Goal: Transaction & Acquisition: Purchase product/service

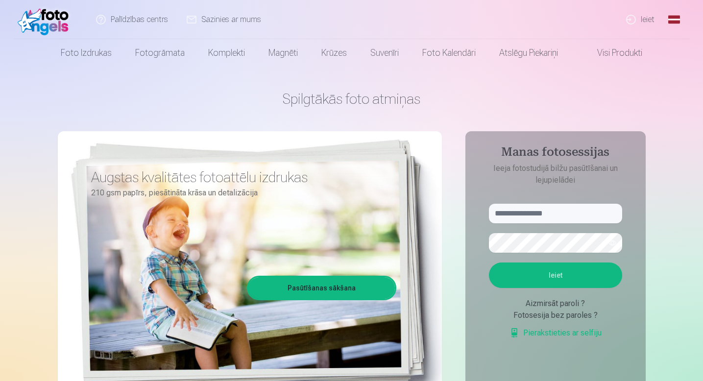
click at [649, 19] on link "Ieiet" at bounding box center [641, 19] width 47 height 39
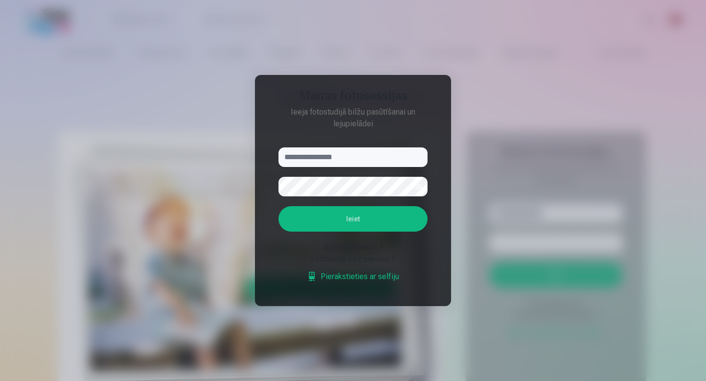
click at [369, 158] on input "text" at bounding box center [352, 158] width 149 height 20
type input "**********"
click at [392, 221] on button "Ieiet" at bounding box center [352, 218] width 149 height 25
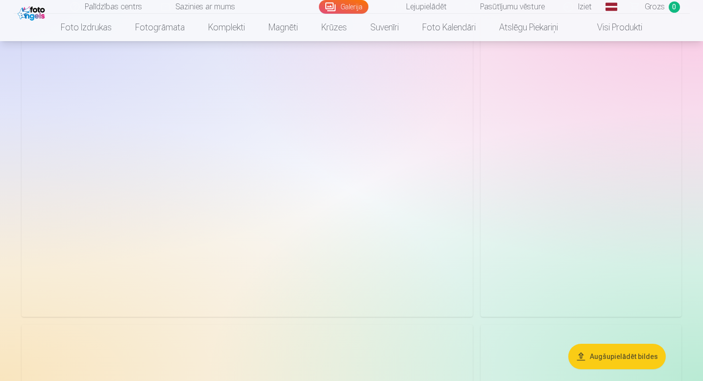
scroll to position [93, 0]
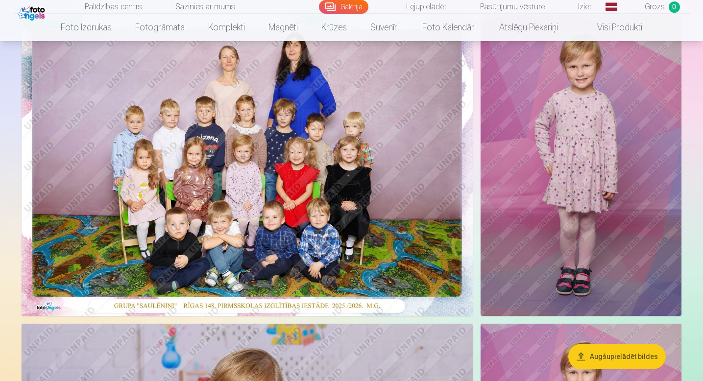
click at [623, 357] on button "Augšupielādēt bildes" at bounding box center [618, 356] width 98 height 25
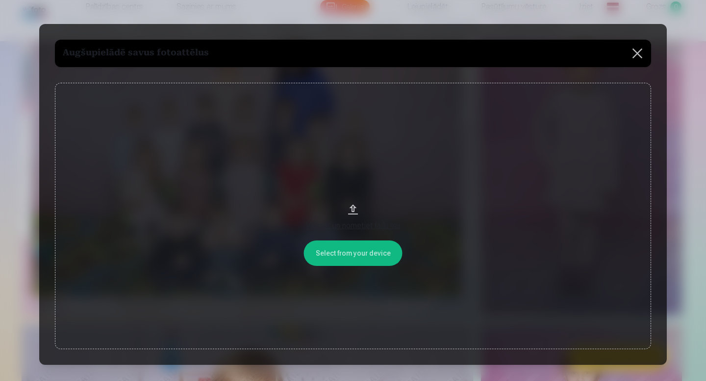
click at [375, 226] on div "Velciet un nometiet failu vai" at bounding box center [353, 226] width 577 height 12
click at [636, 52] on button at bounding box center [637, 53] width 27 height 27
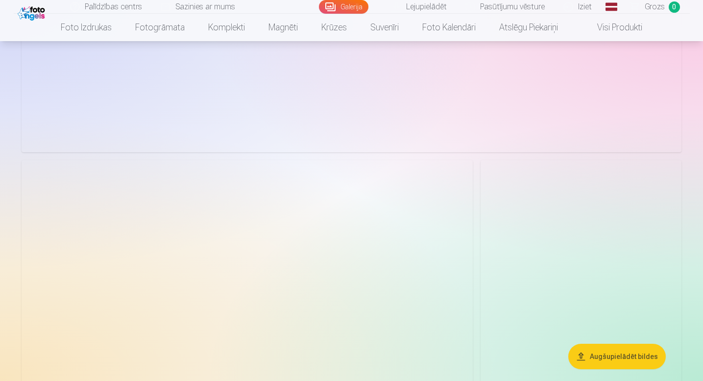
scroll to position [1863, 0]
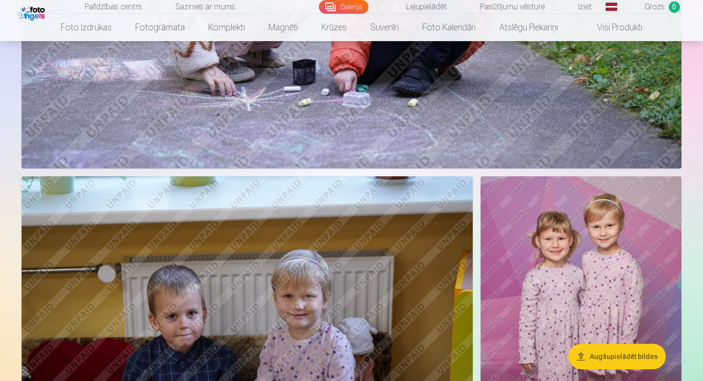
click at [582, 234] on img at bounding box center [581, 326] width 201 height 301
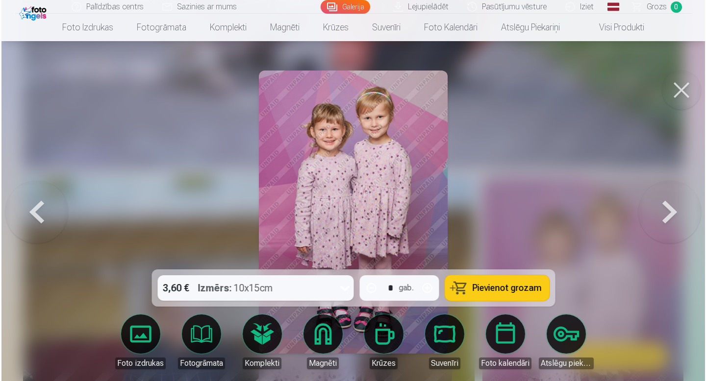
scroll to position [1868, 0]
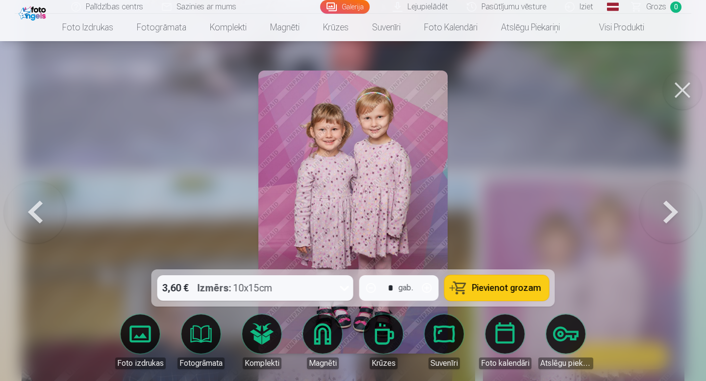
click at [485, 288] on span "Pievienot grozam" at bounding box center [506, 288] width 69 height 9
click at [683, 90] on button at bounding box center [682, 90] width 39 height 39
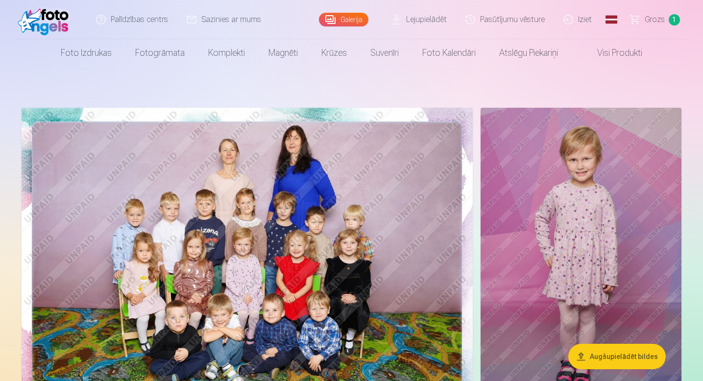
click at [416, 183] on img at bounding box center [247, 258] width 451 height 301
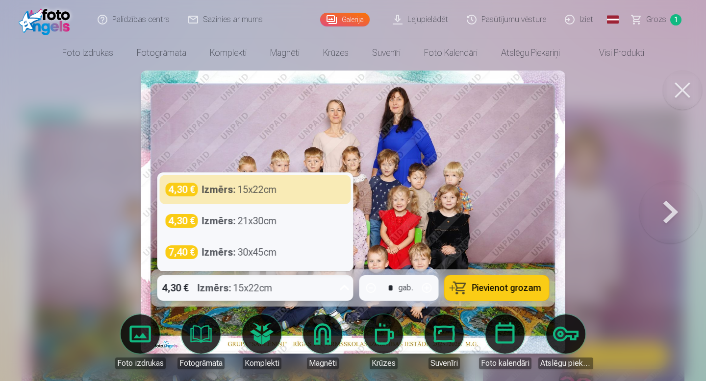
click at [344, 288] on icon at bounding box center [345, 288] width 16 height 16
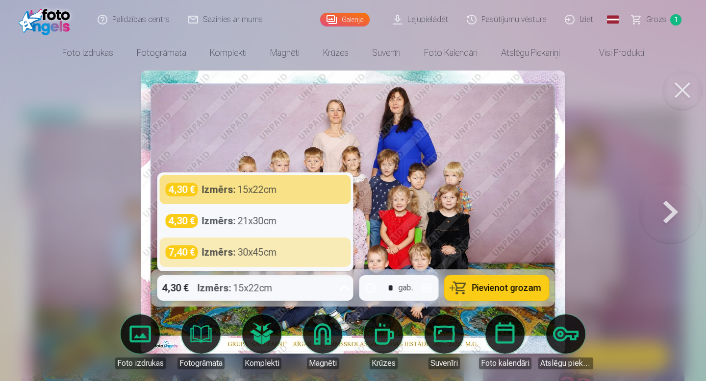
click at [469, 290] on button "Pievienot grozam" at bounding box center [497, 288] width 104 height 25
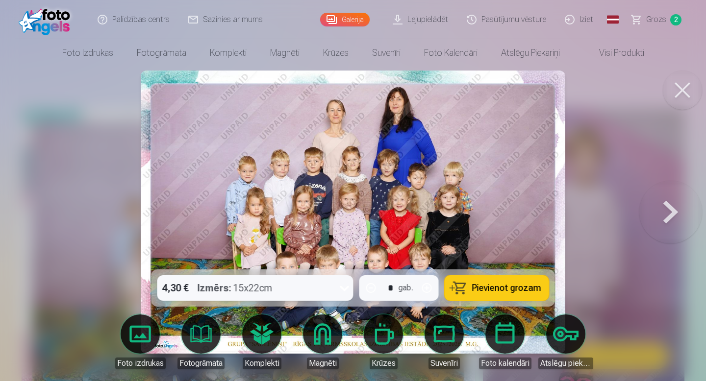
click at [686, 97] on button at bounding box center [682, 90] width 39 height 39
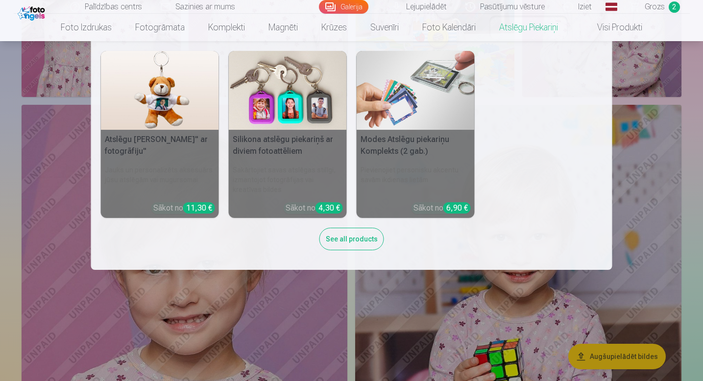
scroll to position [2488, 0]
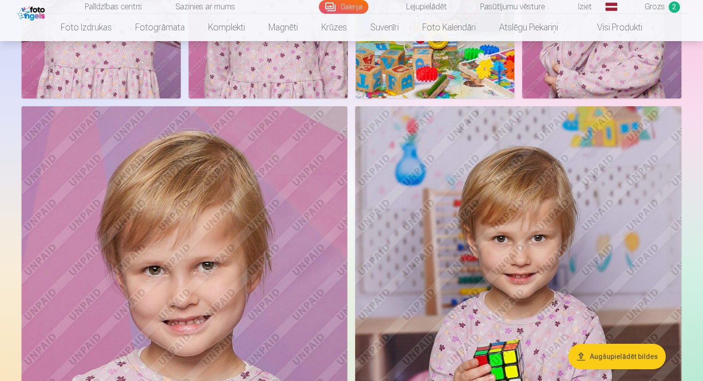
click at [585, 9] on link "Iziet" at bounding box center [578, 7] width 47 height 14
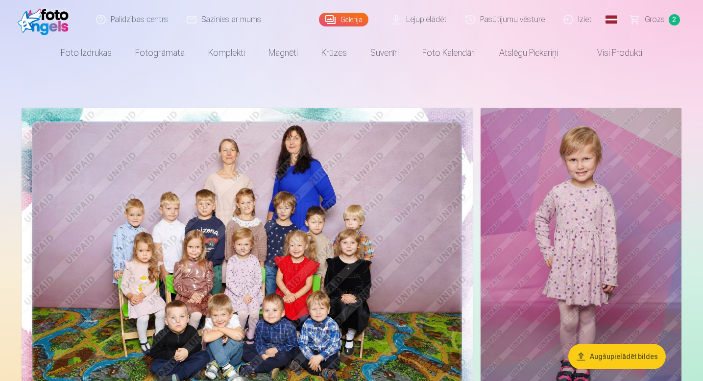
click at [586, 21] on link "Iziet" at bounding box center [578, 19] width 47 height 39
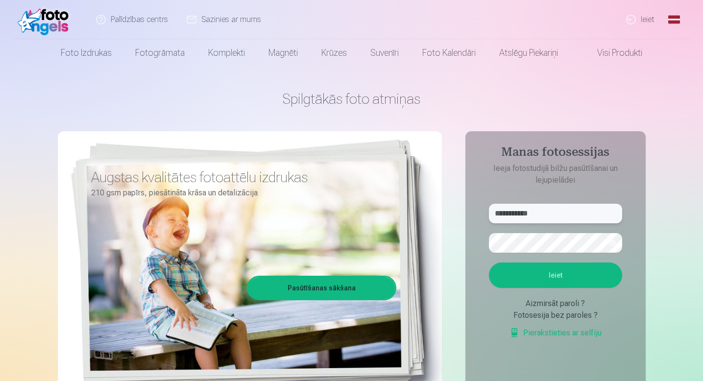
click at [542, 215] on input "**********" at bounding box center [555, 214] width 133 height 20
drag, startPoint x: 544, startPoint y: 212, endPoint x: 470, endPoint y: 209, distance: 74.6
click at [470, 209] on aside "**********" at bounding box center [556, 266] width 180 height 270
type input "**********"
click at [481, 239] on form "**********" at bounding box center [555, 276] width 153 height 145
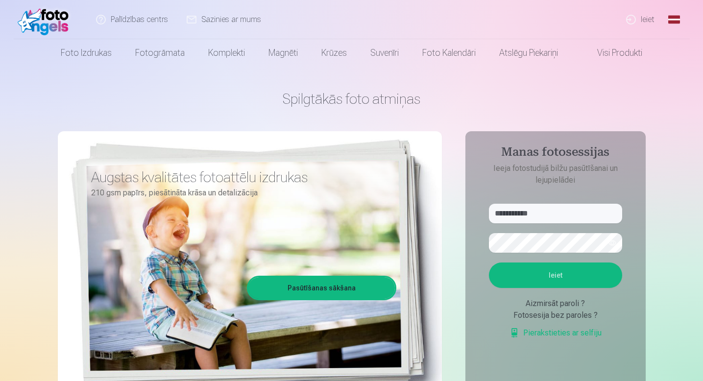
click at [556, 284] on button "Ieiet" at bounding box center [555, 275] width 133 height 25
